Goal: Task Accomplishment & Management: Complete application form

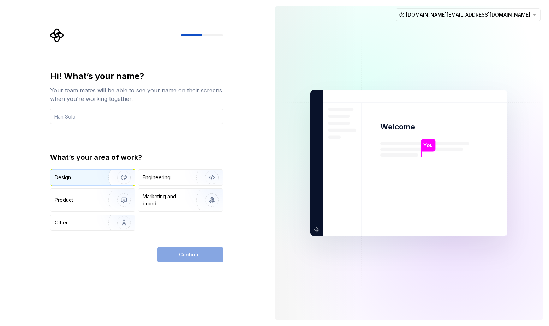
click at [90, 183] on div "Design" at bounding box center [92, 178] width 84 height 16
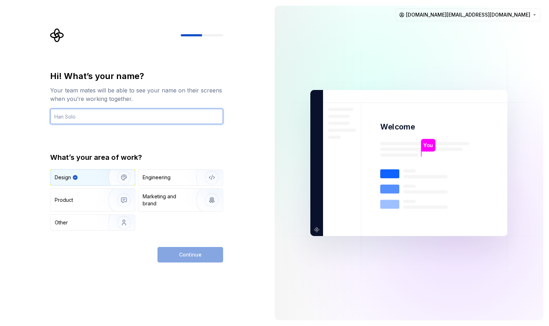
click at [115, 118] on input "text" at bounding box center [136, 117] width 173 height 16
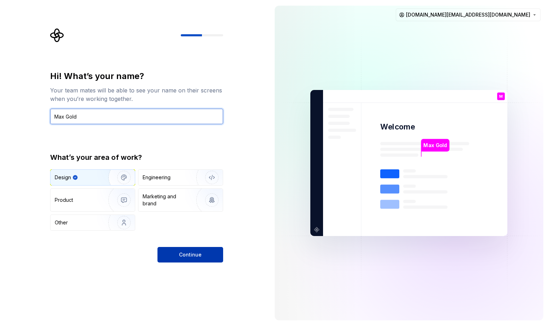
type input "Max Gold"
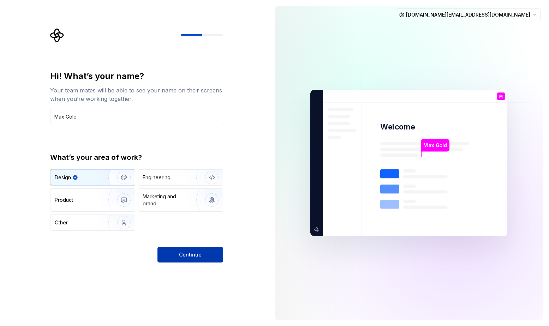
click at [186, 251] on span "Continue" at bounding box center [190, 254] width 23 height 7
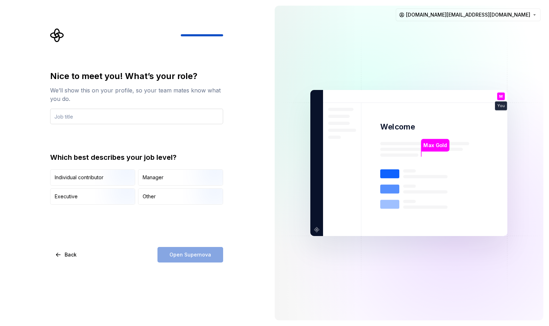
type input "D"
type input "Art Director"
click at [108, 181] on img "button" at bounding box center [117, 186] width 45 height 47
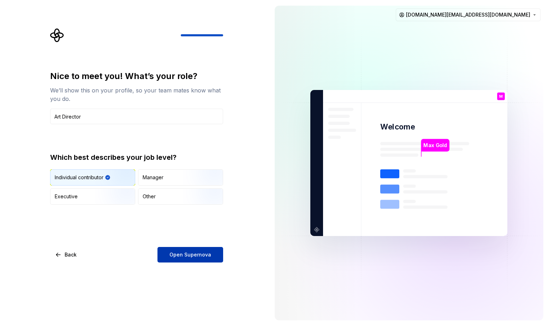
click at [183, 261] on button "Open Supernova" at bounding box center [190, 255] width 66 height 16
